Goal: Task Accomplishment & Management: Manage account settings

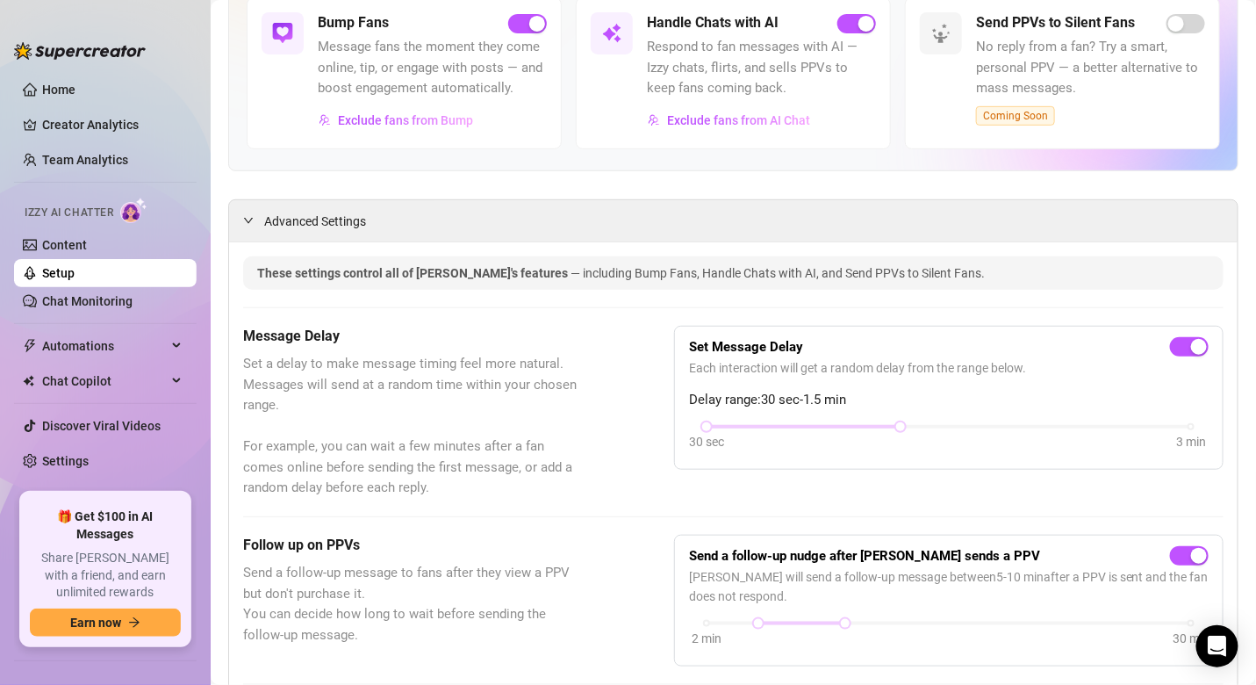
scroll to position [202, 0]
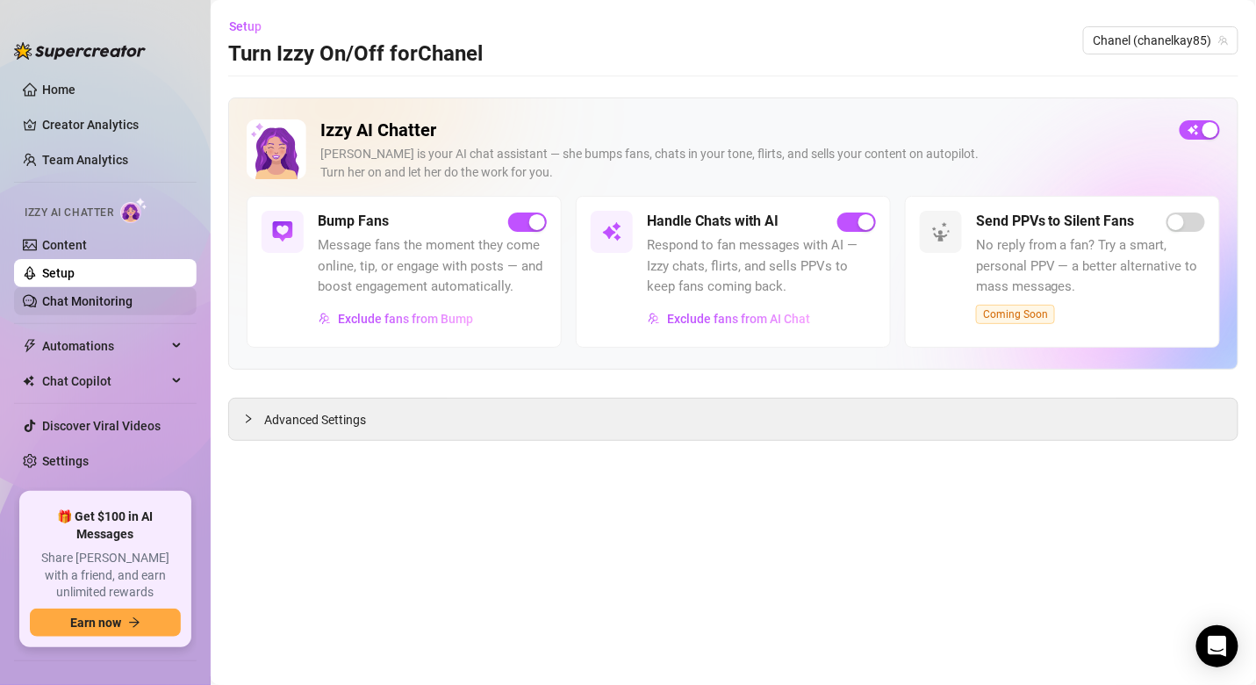
click at [116, 299] on link "Chat Monitoring" at bounding box center [87, 301] width 90 height 14
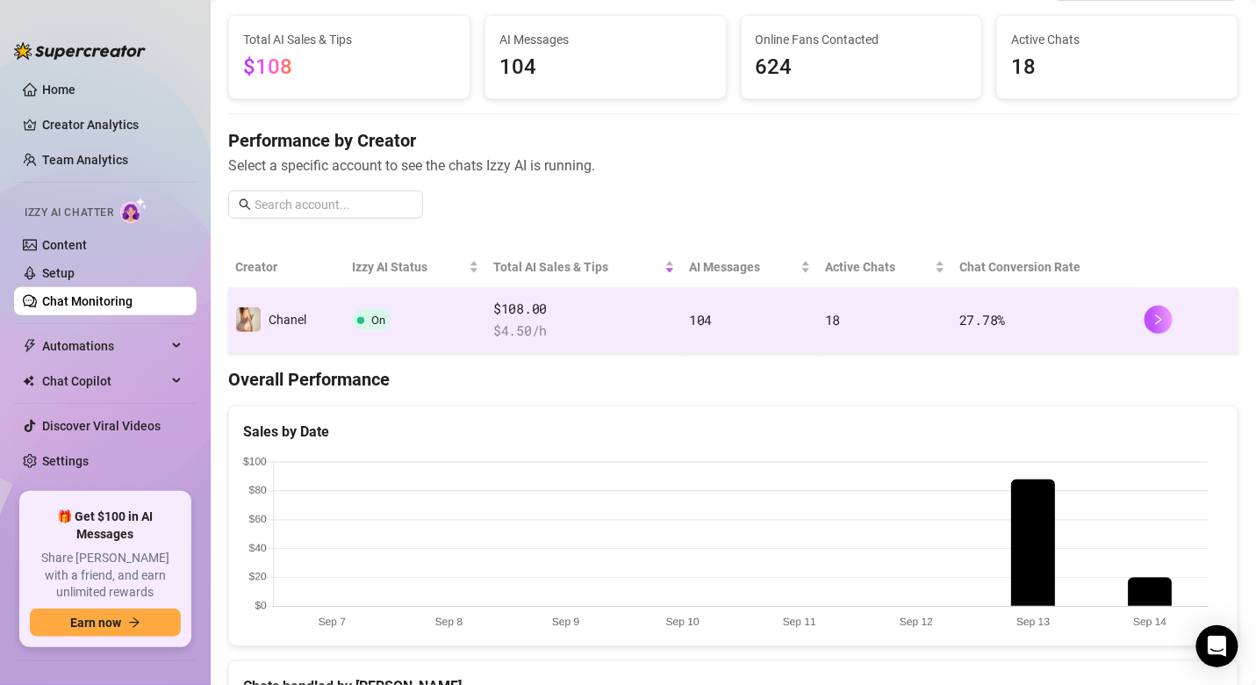
click at [313, 327] on td "Chanel" at bounding box center [286, 320] width 117 height 65
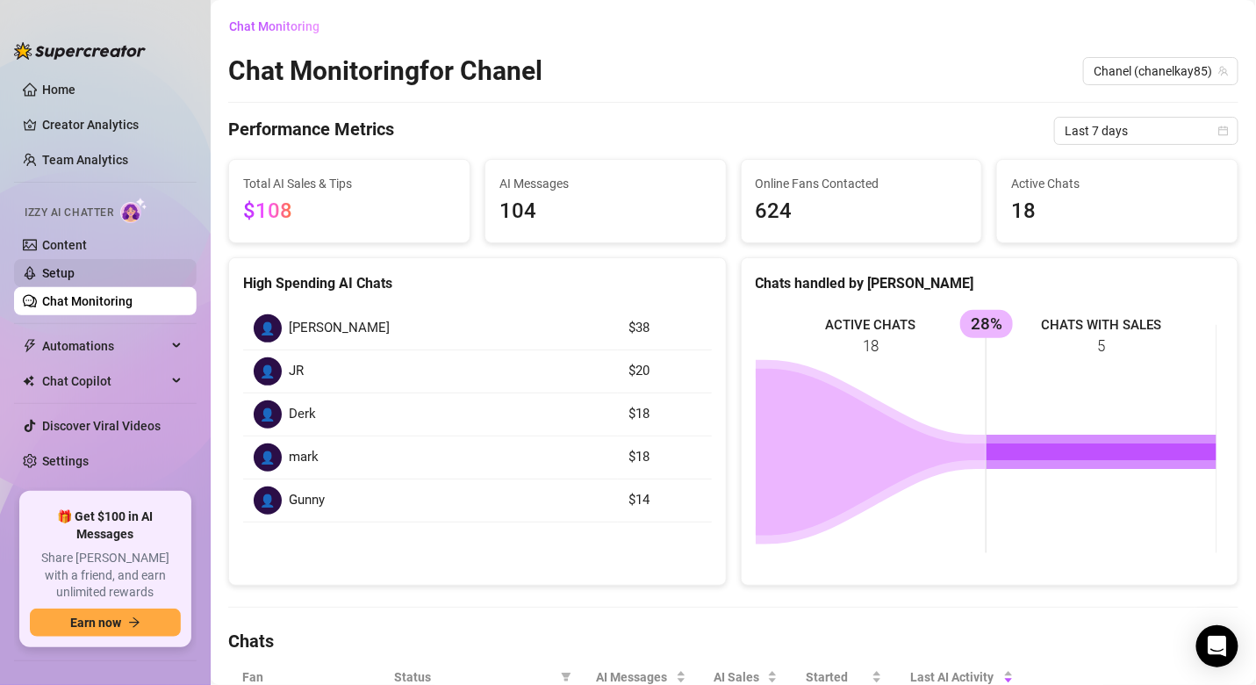
click at [75, 266] on link "Setup" at bounding box center [58, 273] width 32 height 14
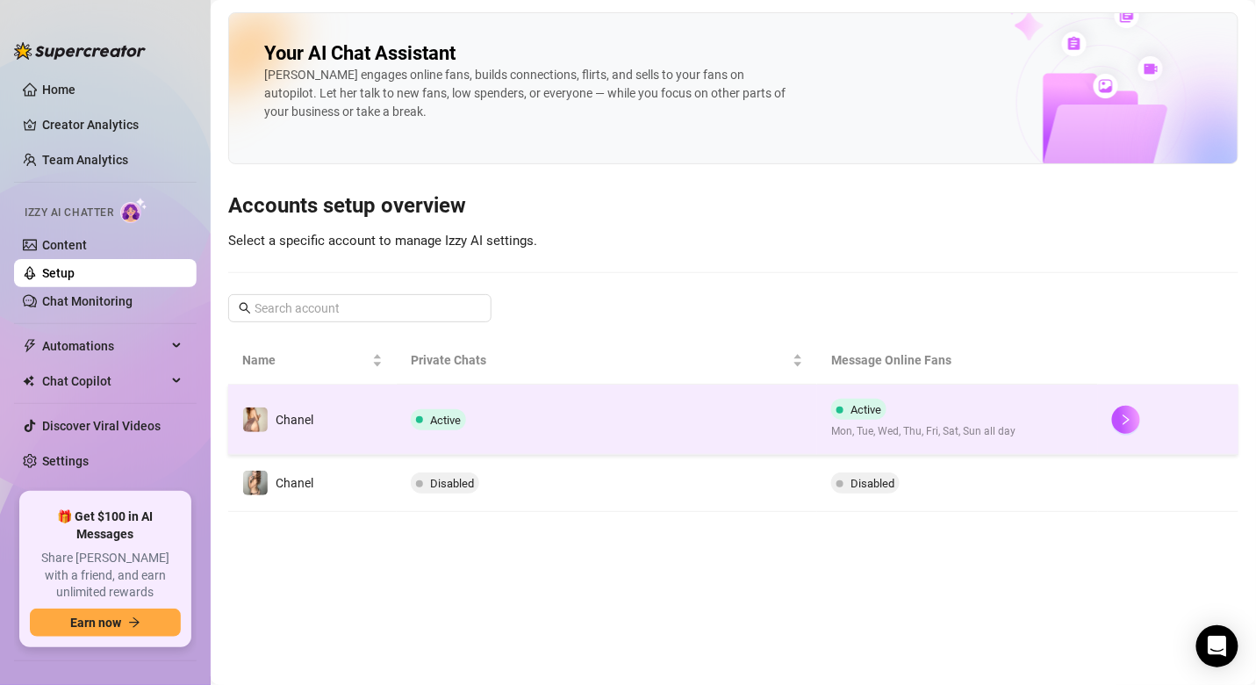
click at [531, 410] on td "Active" at bounding box center [607, 420] width 421 height 70
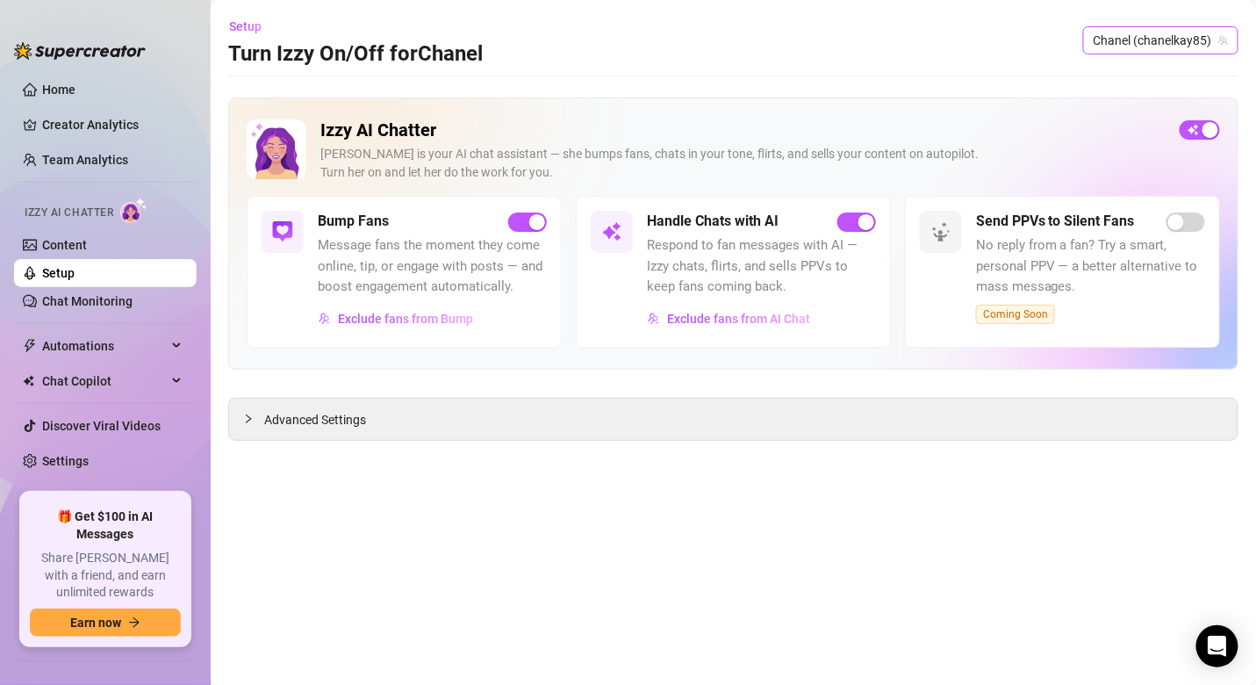
click at [1191, 32] on span "Chanel (chanelkay85)" at bounding box center [1161, 40] width 134 height 26
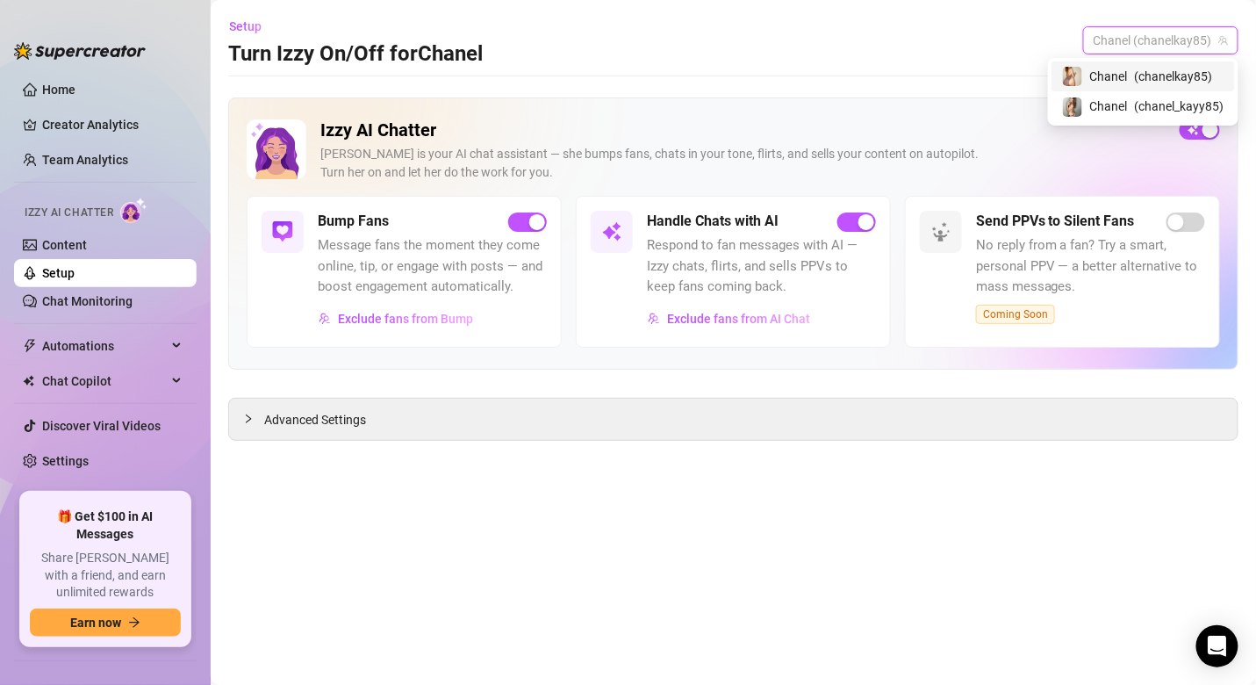
click at [1007, 54] on div "Setup Turn Izzy On/Off for Chanel Chanel (chanelkay85)" at bounding box center [733, 40] width 1011 height 56
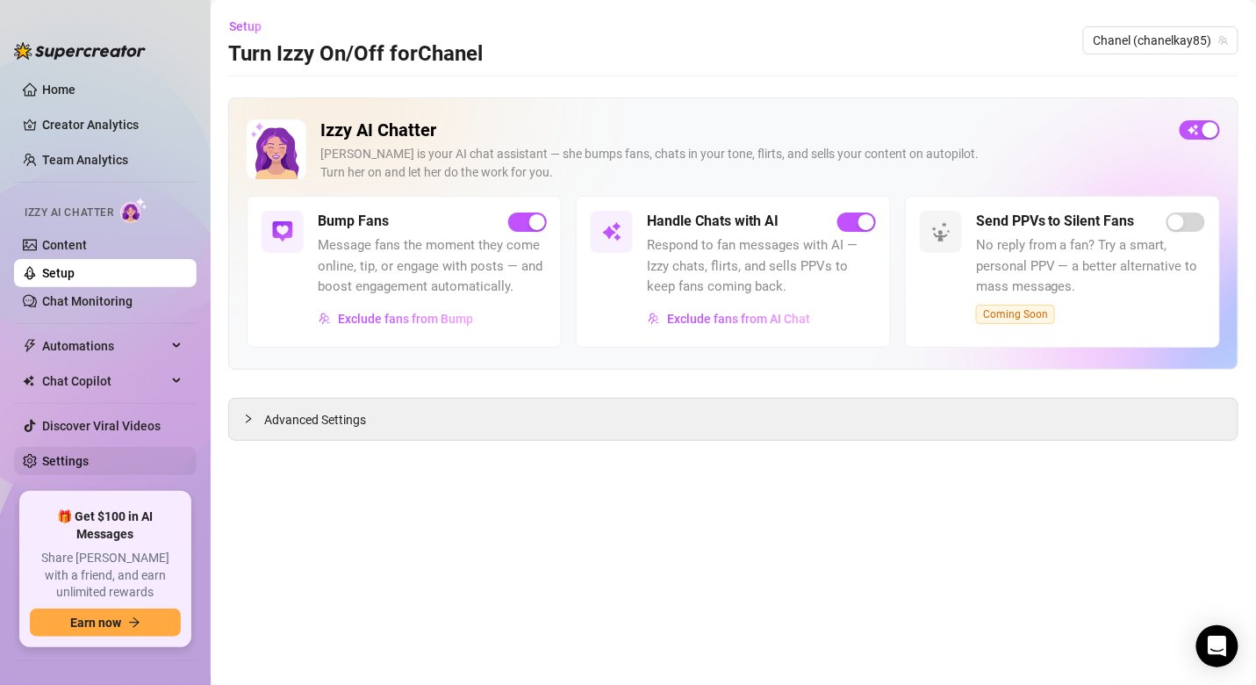
click at [89, 454] on link "Settings" at bounding box center [65, 461] width 47 height 14
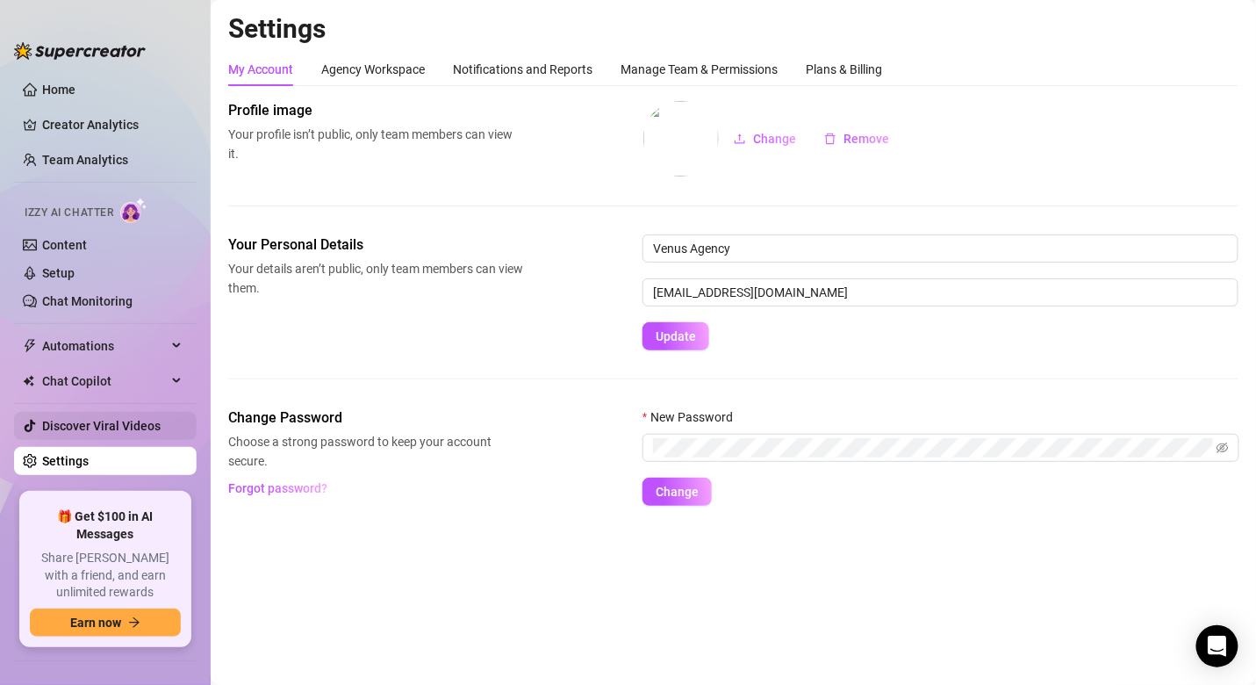
click at [112, 428] on link "Discover Viral Videos" at bounding box center [101, 426] width 119 height 14
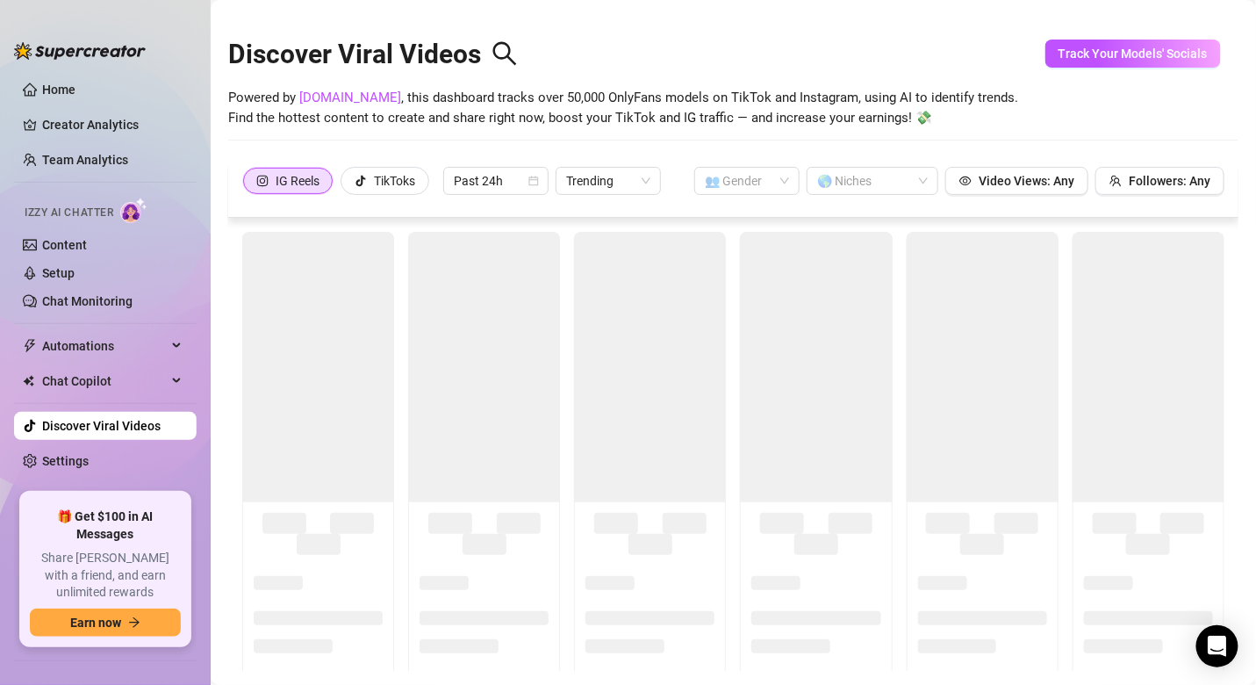
click at [110, 394] on ul "Home Creator Analytics Team Analytics Izzy AI Chatter Content Setup Chat Monito…" at bounding box center [105, 276] width 183 height 417
click at [110, 385] on span "Chat Copilot" at bounding box center [104, 381] width 125 height 28
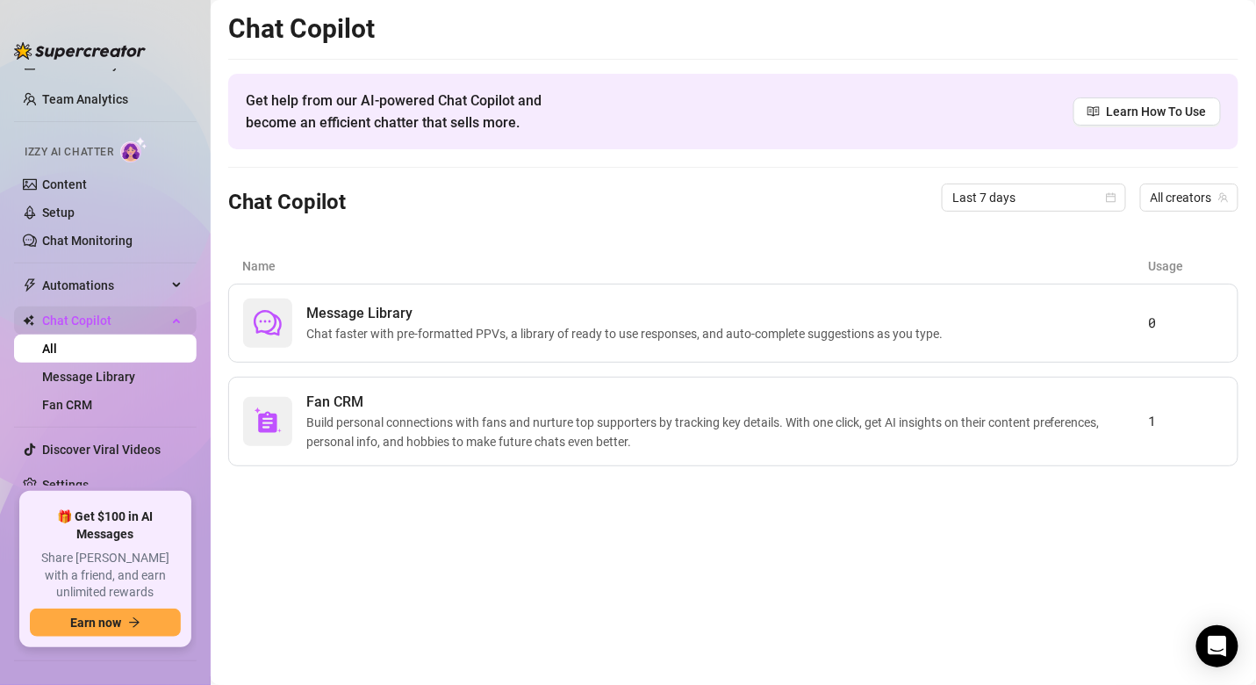
scroll to position [61, 0]
click at [380, 343] on div "Message Library Chat faster with pre-formatted PPVs, a library of ready to use …" at bounding box center [695, 323] width 905 height 49
